Goal: Task Accomplishment & Management: Complete application form

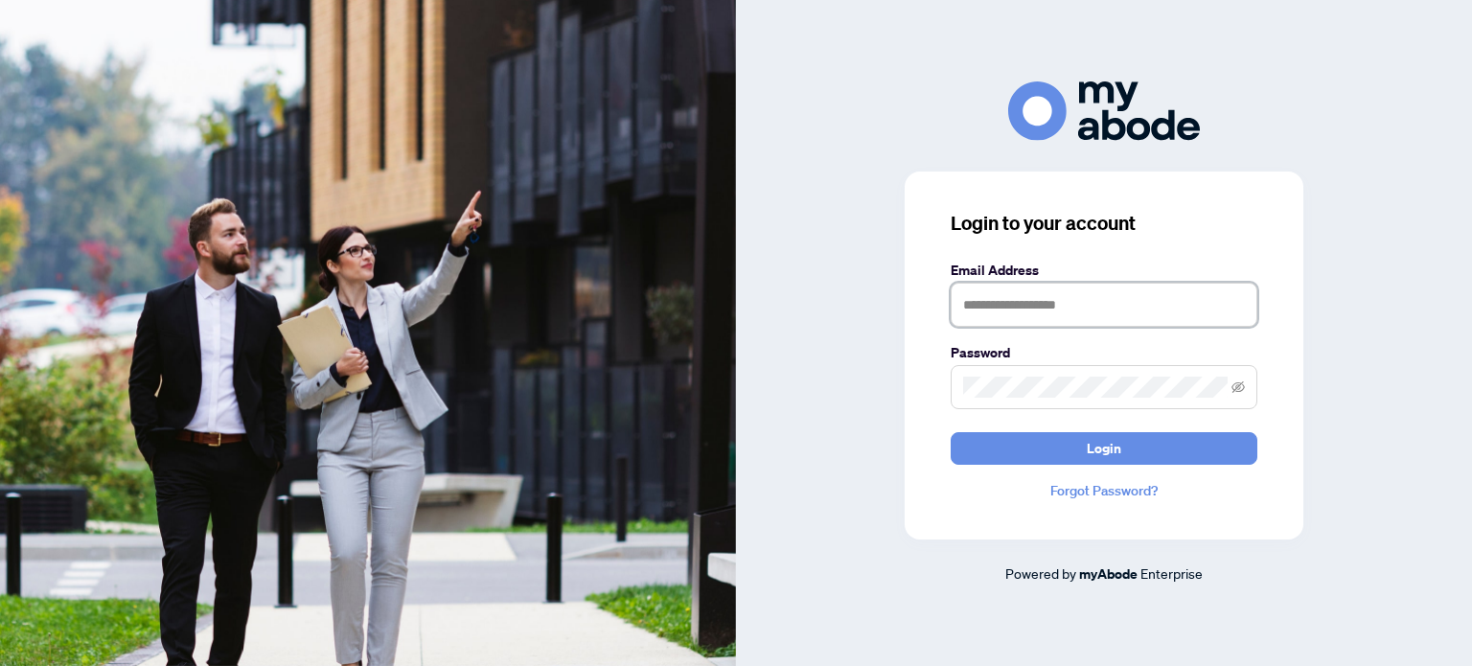
click at [977, 302] on input "text" at bounding box center [1104, 305] width 307 height 44
type input "**********"
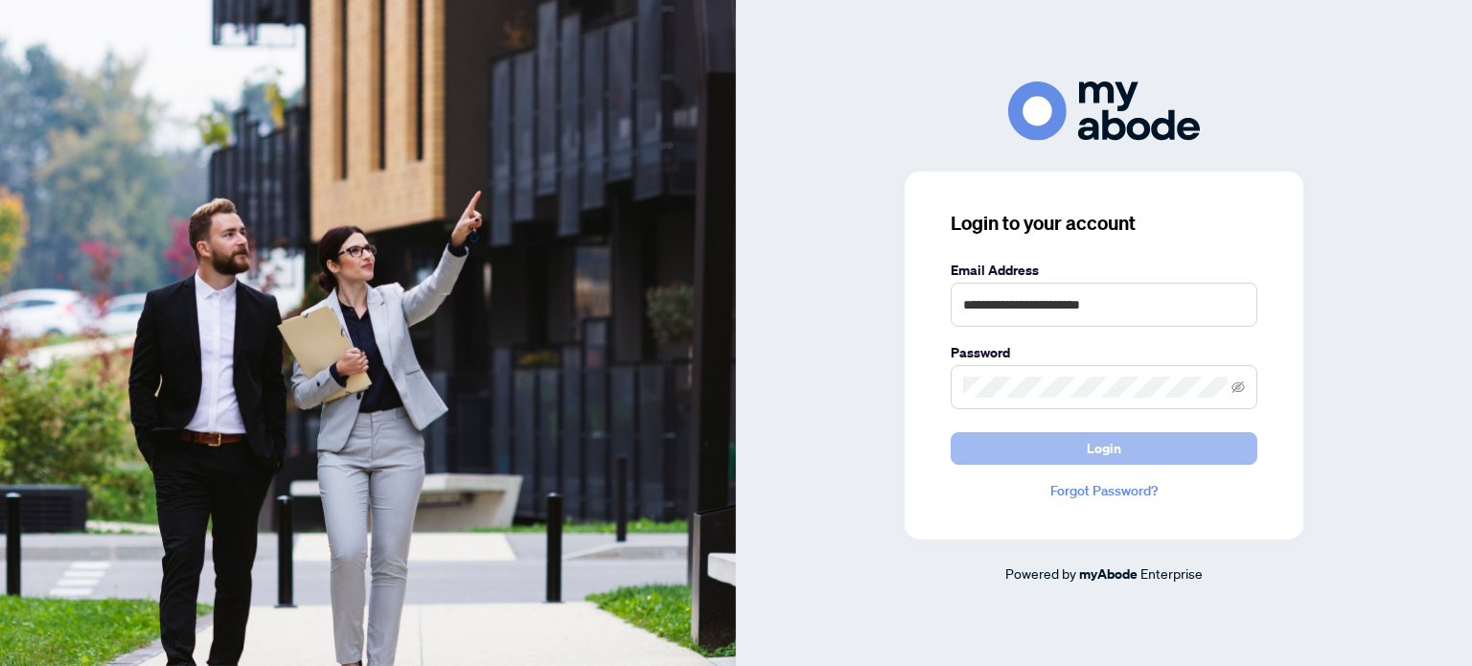
click at [1021, 443] on button "Login" at bounding box center [1104, 448] width 307 height 33
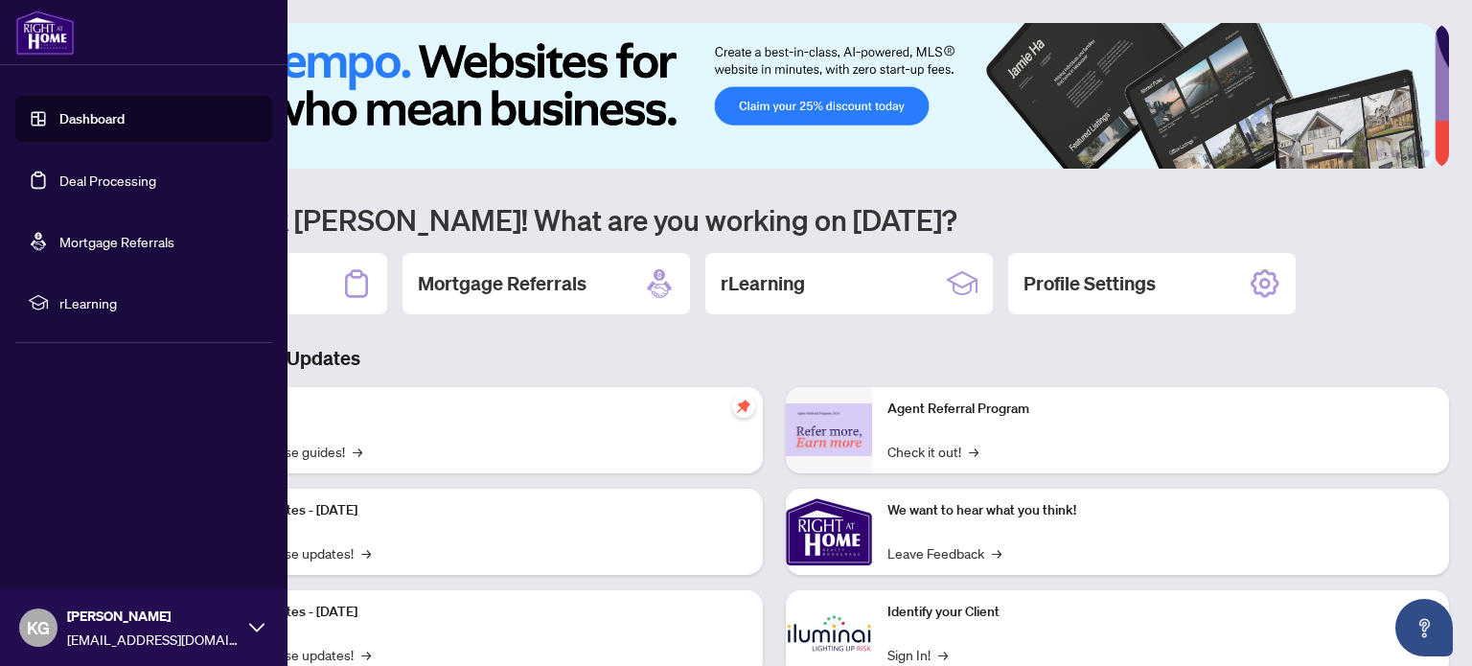
click at [107, 187] on link "Deal Processing" at bounding box center [107, 180] width 97 height 17
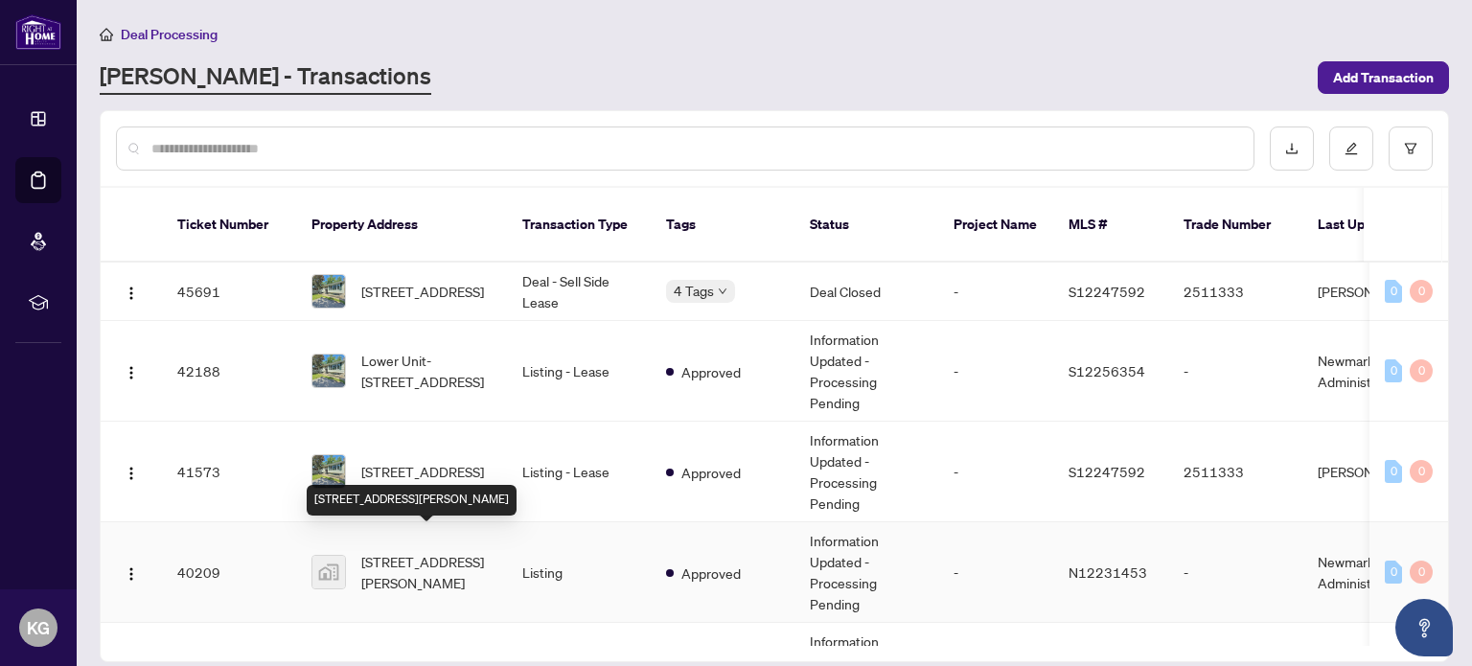
click at [467, 551] on span "110 Ethel Park Drive, Beaverton, ON, Canada" at bounding box center [426, 572] width 130 height 42
click at [467, 543] on main "Deal Processing RAHR - Transactions Add Transaction Ticket Number Property Addr…" at bounding box center [774, 333] width 1395 height 666
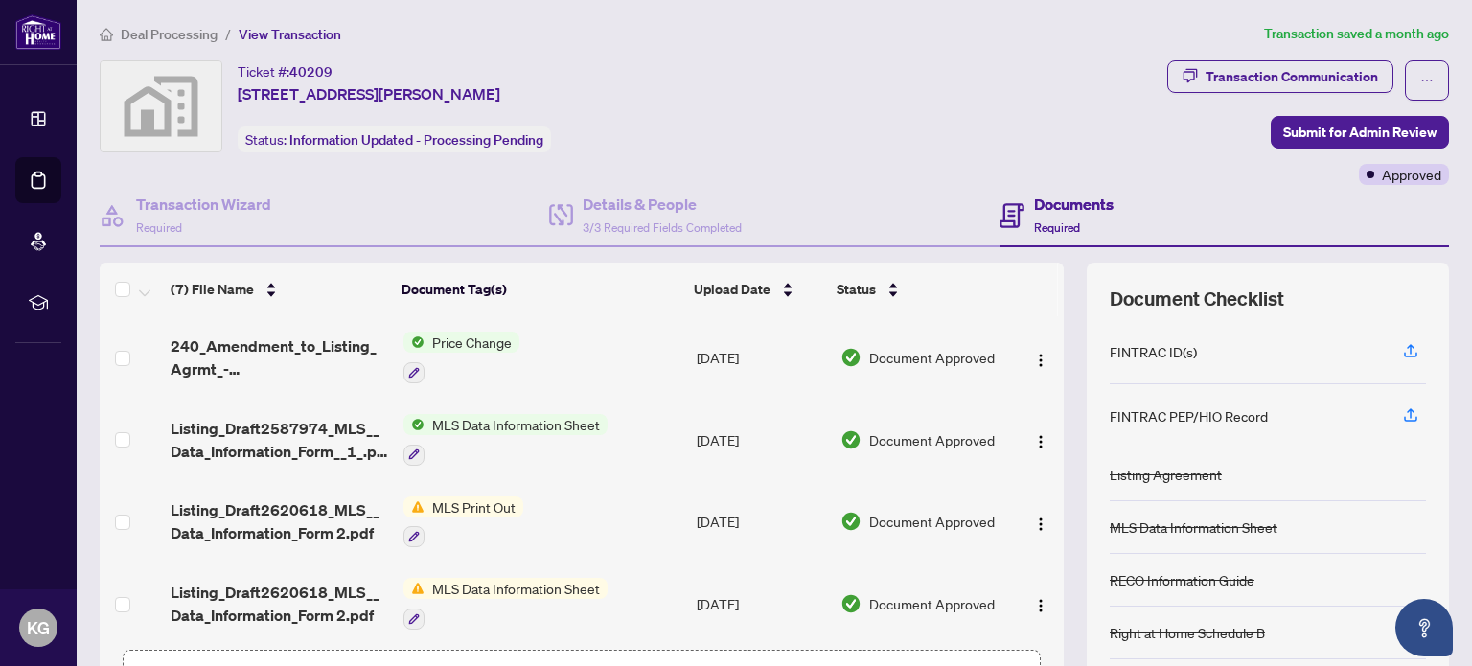
click at [916, 133] on div "Ticket #: 40209 110 Ethel Park Drive, Beaverton, ON, Canada Status: Information…" at bounding box center [630, 106] width 1060 height 92
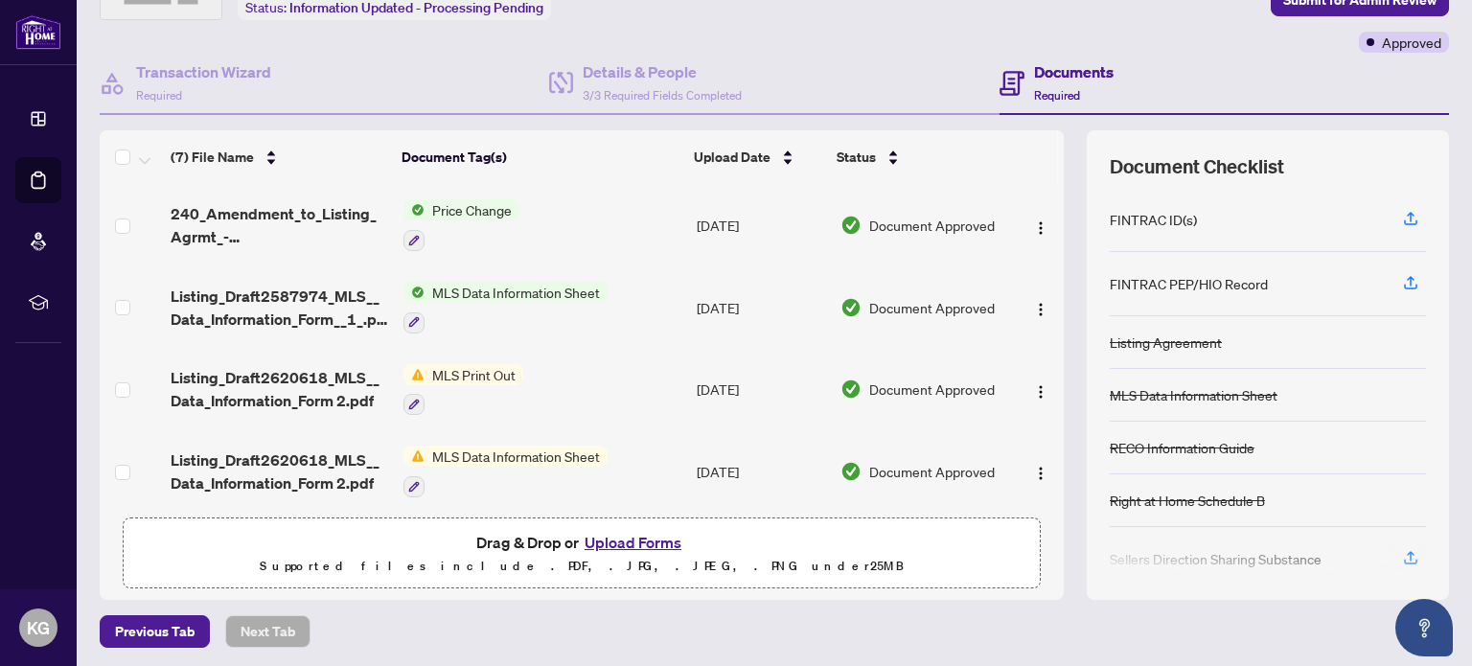
scroll to position [134, 0]
click at [645, 534] on button "Upload Forms" at bounding box center [633, 540] width 108 height 25
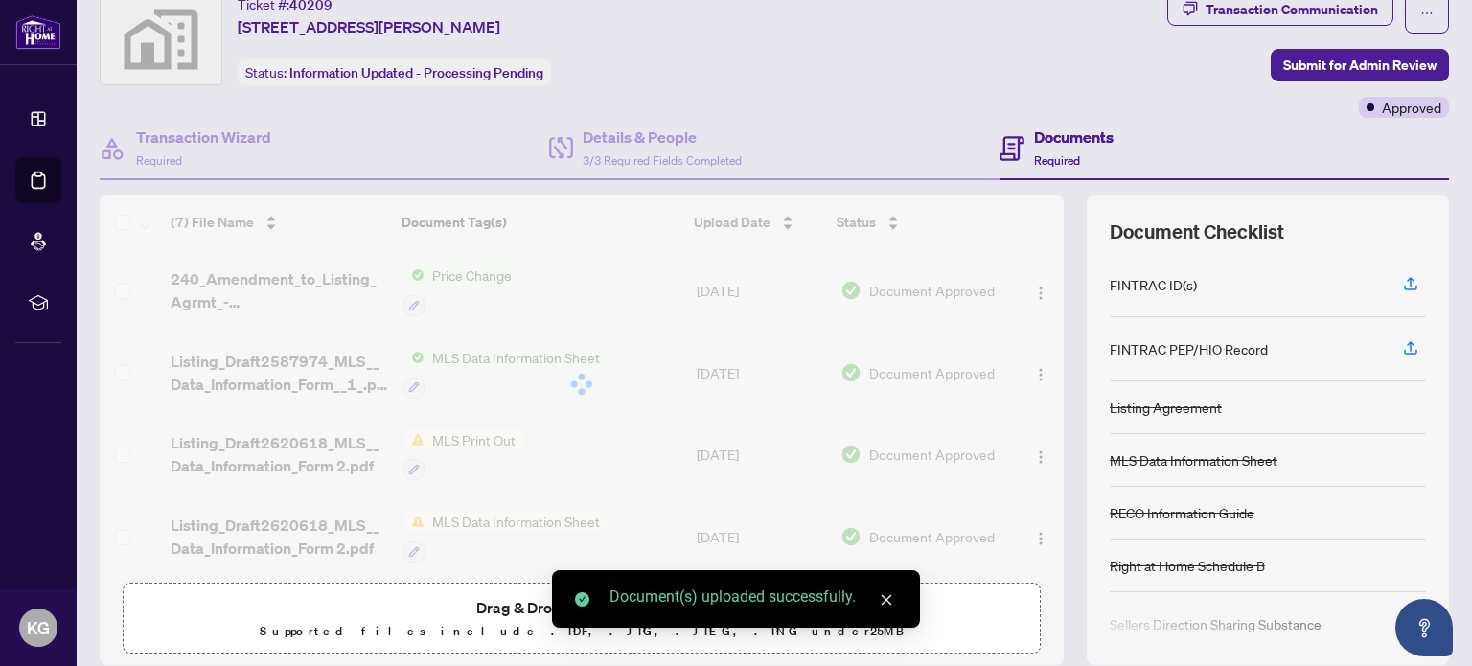
scroll to position [0, 0]
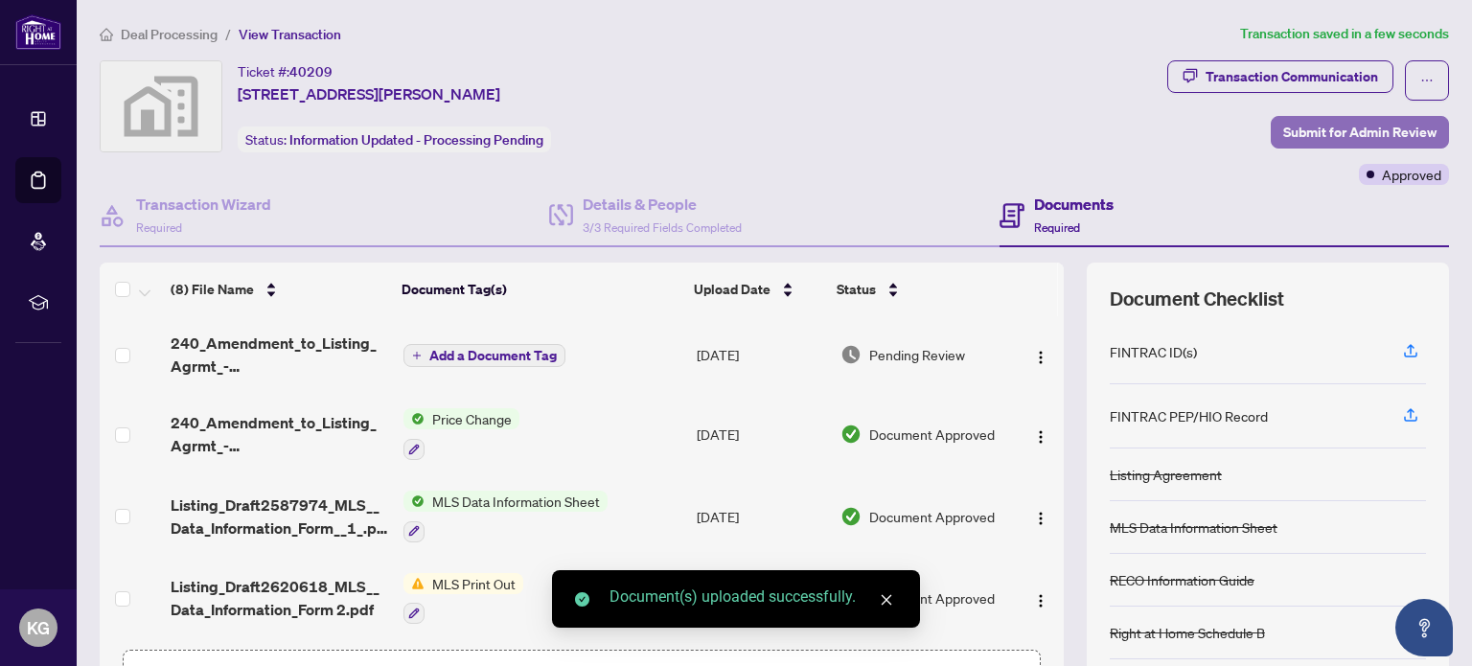
click at [1327, 138] on span "Submit for Admin Review" at bounding box center [1359, 132] width 153 height 31
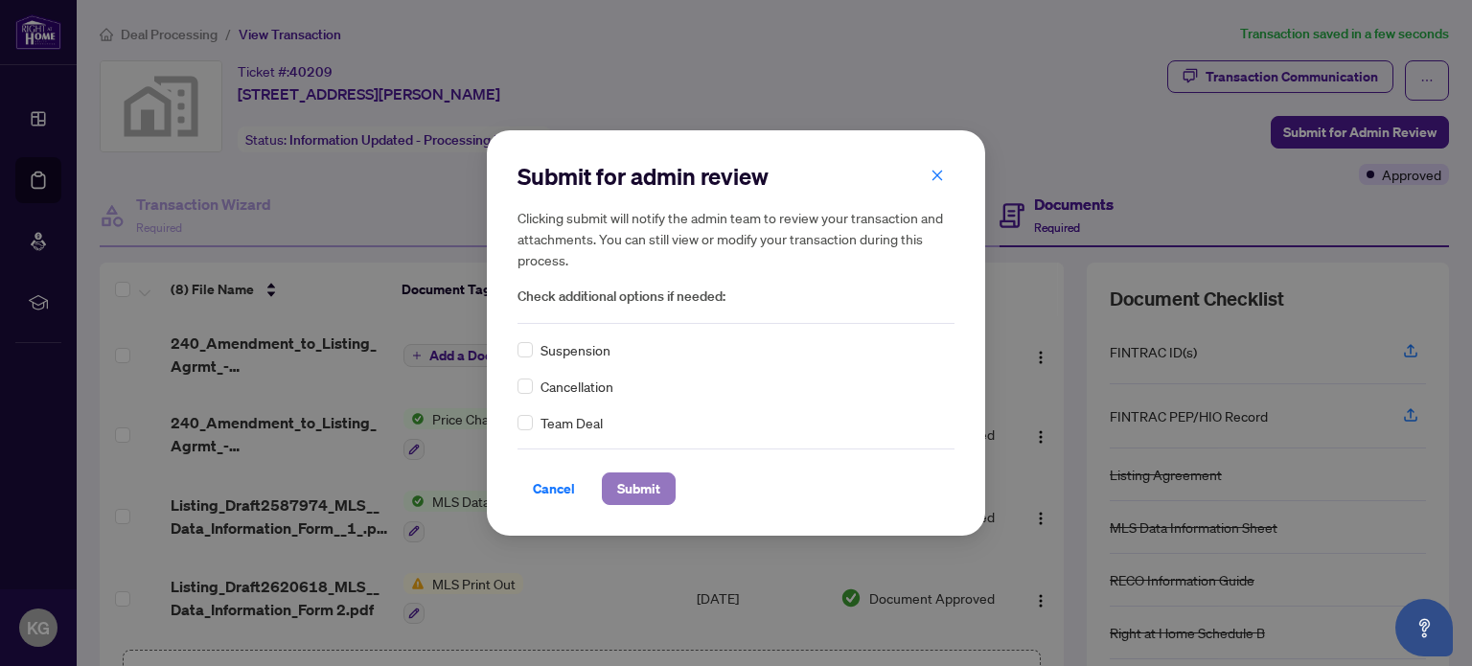
click at [627, 485] on span "Submit" at bounding box center [638, 488] width 43 height 31
